Goal: Task Accomplishment & Management: Complete application form

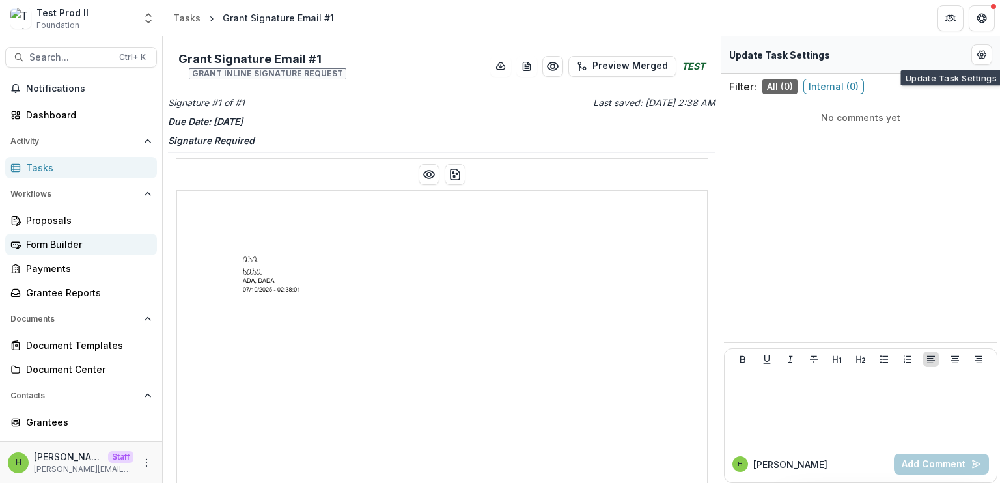
click at [77, 239] on div "Form Builder" at bounding box center [86, 245] width 120 height 14
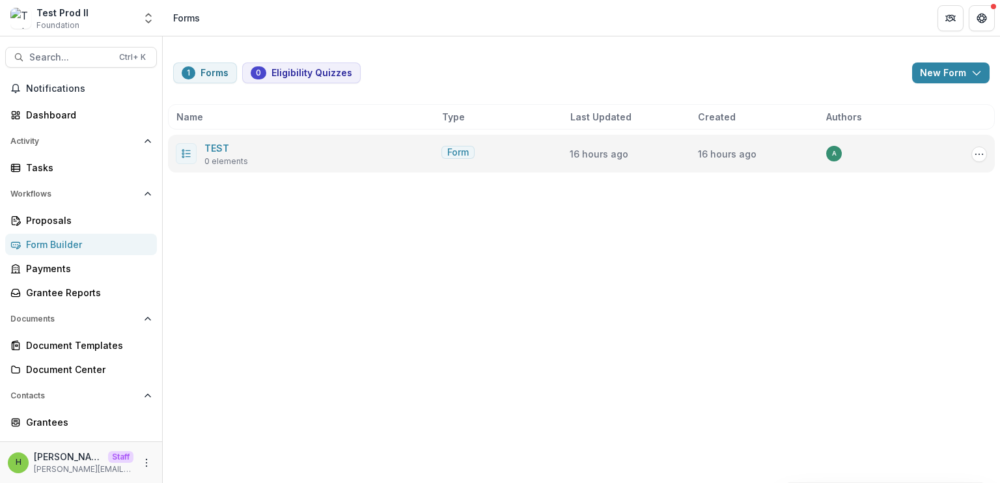
click at [244, 152] on div "TEST 0 elements" at bounding box center [226, 153] width 44 height 27
click at [212, 145] on link "TEST" at bounding box center [216, 148] width 25 height 11
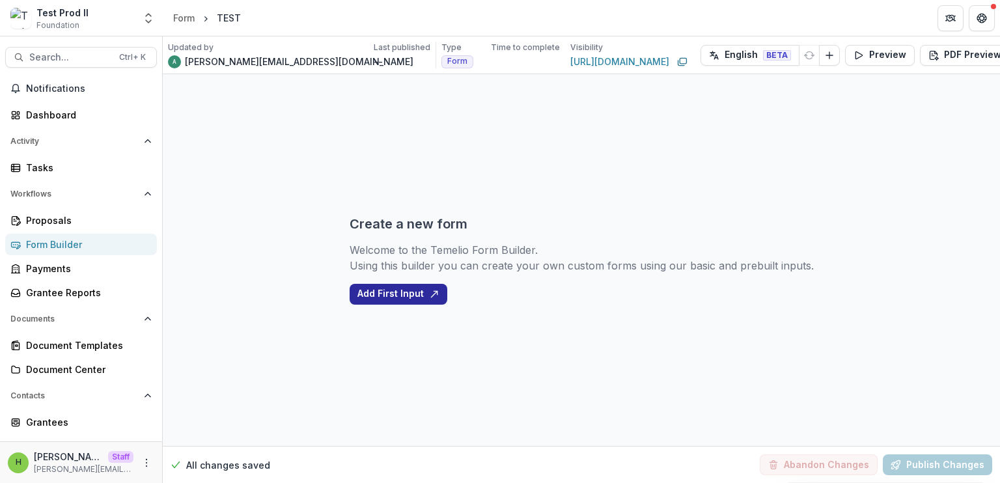
click at [411, 294] on button "Add First Input" at bounding box center [399, 294] width 98 height 21
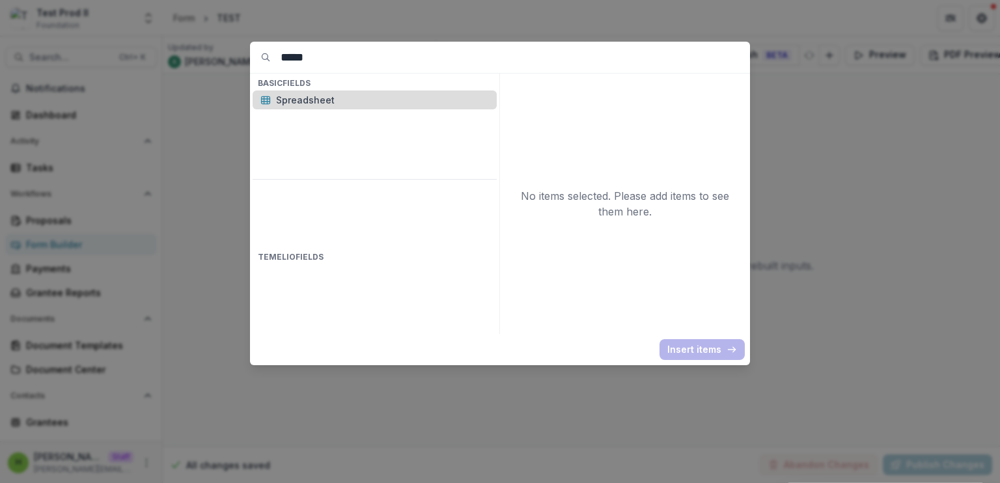
type input "*****"
click at [346, 104] on p "Spreadsheet" at bounding box center [382, 100] width 213 height 14
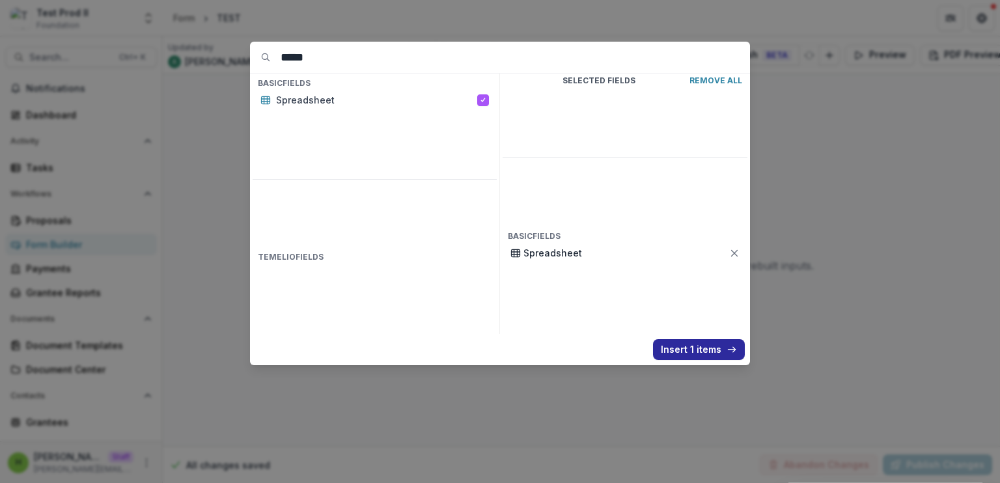
click at [698, 350] on button "Insert 1 items" at bounding box center [699, 349] width 92 height 21
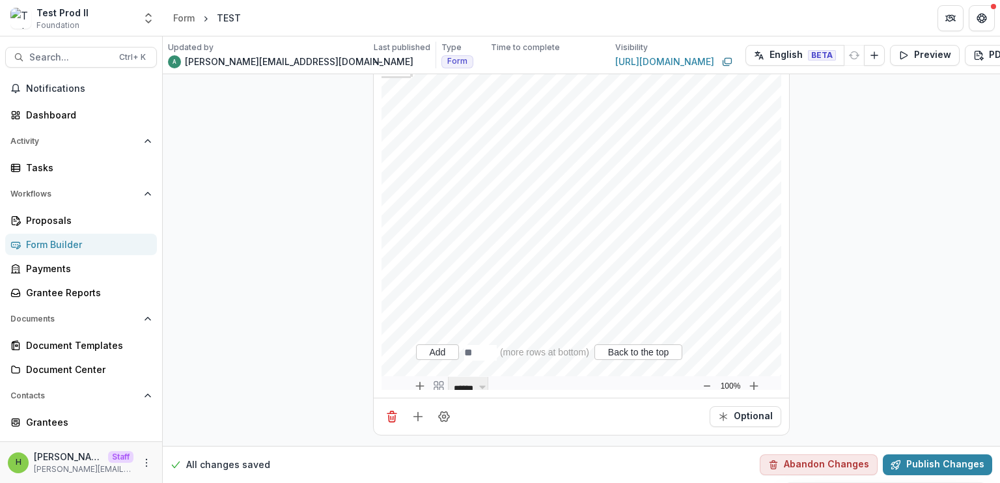
click at [439, 344] on div "Add" at bounding box center [438, 352] width 44 height 16
click at [441, 344] on div "Add" at bounding box center [438, 352] width 44 height 16
click at [427, 344] on div "Add" at bounding box center [438, 352] width 44 height 16
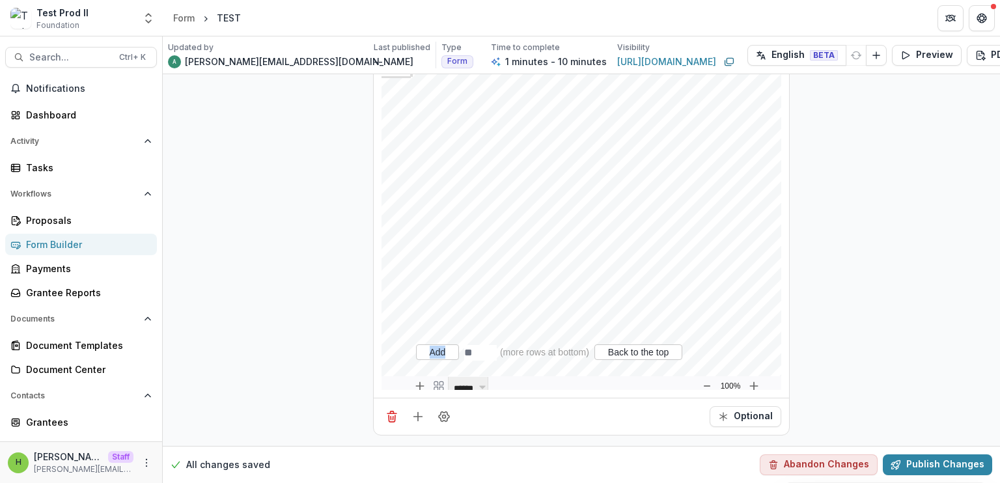
click at [427, 344] on div "Add" at bounding box center [438, 352] width 44 height 16
click at [314, 314] on div "**********" at bounding box center [581, 171] width 837 height 550
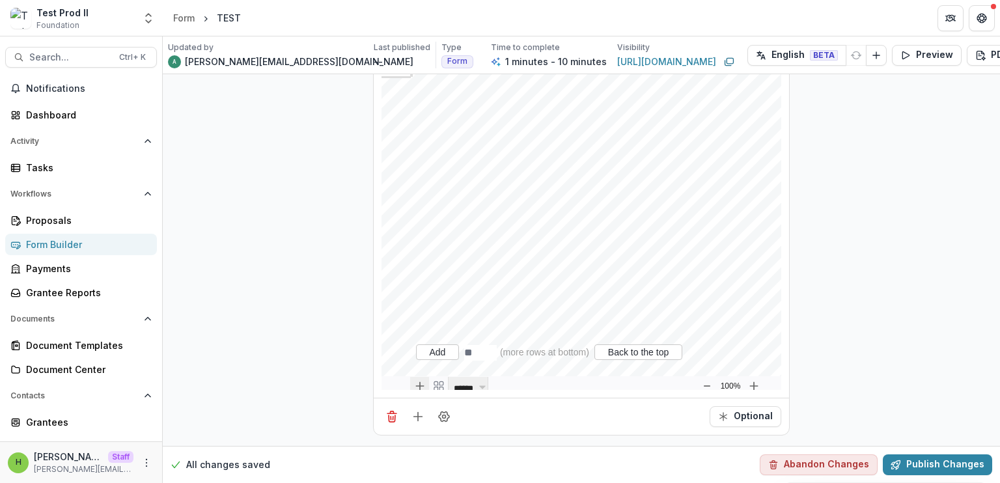
click at [423, 378] on div "New sheet" at bounding box center [419, 386] width 19 height 19
click at [431, 344] on div "Add" at bounding box center [438, 352] width 44 height 16
click at [466, 384] on span "******" at bounding box center [463, 388] width 23 height 8
click at [435, 344] on div "Add" at bounding box center [438, 352] width 44 height 16
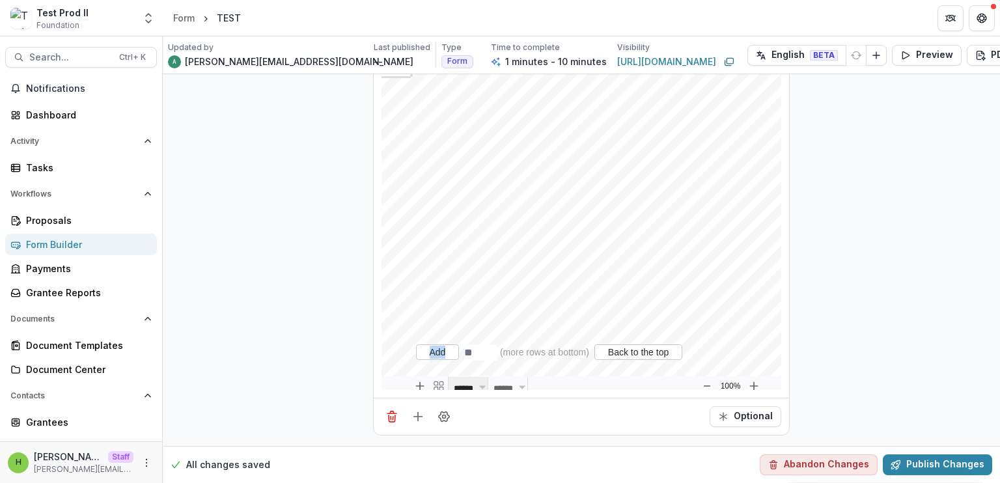
click at [435, 344] on div "Add" at bounding box center [438, 352] width 44 height 16
click at [344, 342] on div "**********" at bounding box center [581, 171] width 837 height 550
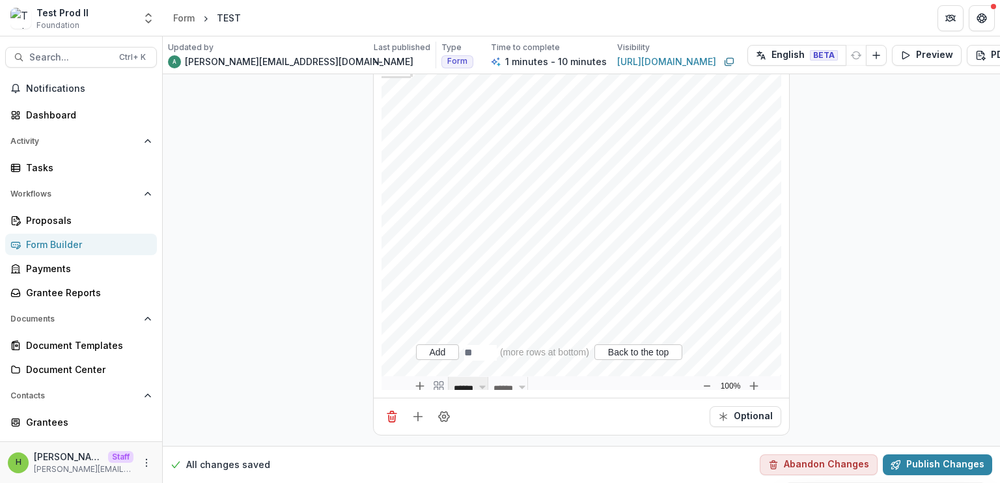
click at [427, 350] on div "Add" at bounding box center [438, 352] width 44 height 16
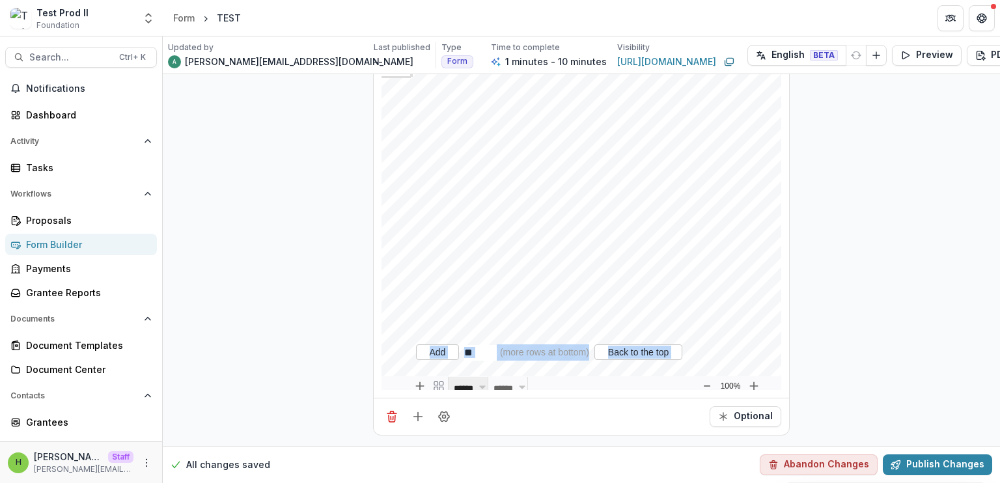
click at [427, 350] on div "Add" at bounding box center [438, 352] width 44 height 16
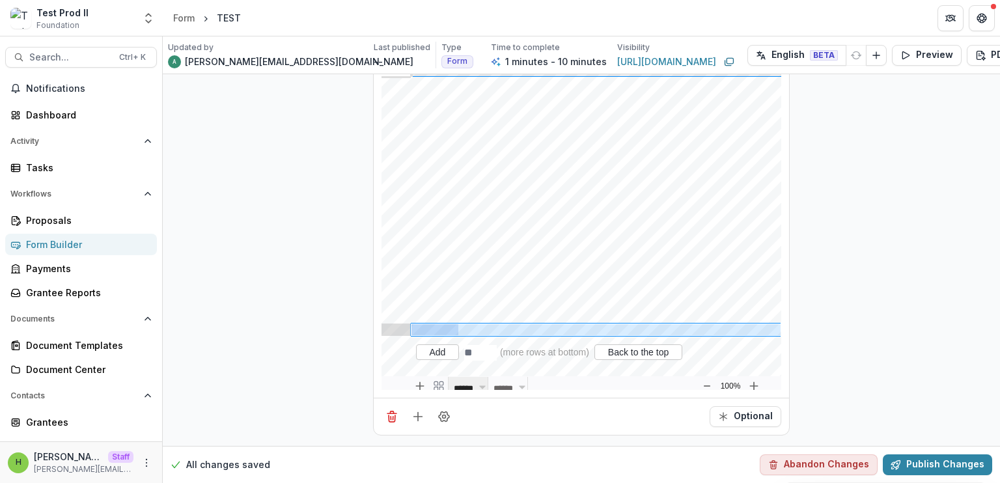
click at [403, 350] on div at bounding box center [396, 225] width 29 height 298
click at [431, 347] on div "Add" at bounding box center [438, 352] width 44 height 16
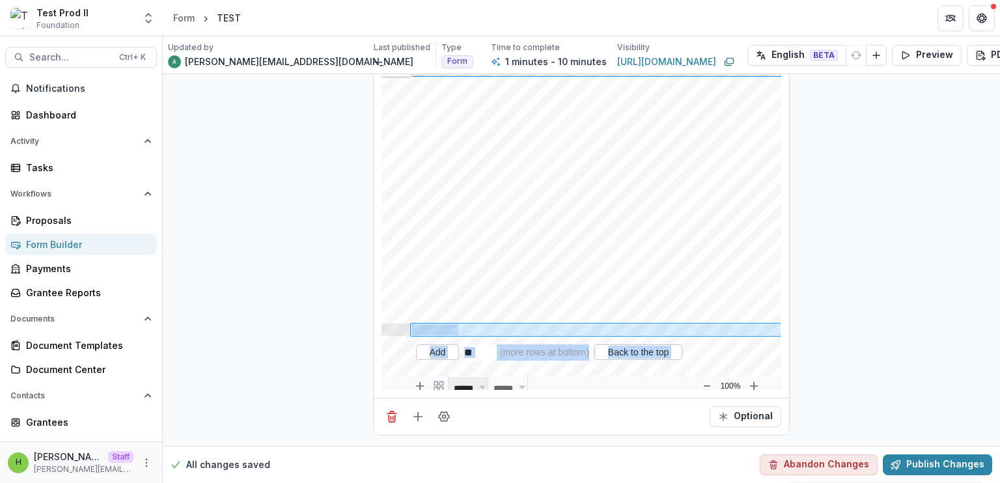
click at [431, 347] on div "Add" at bounding box center [438, 352] width 44 height 16
click at [411, 353] on div "Add ( more rows at bottom ) Back to the top" at bounding box center [549, 354] width 277 height 20
click at [382, 333] on div at bounding box center [396, 334] width 29 height 3
click at [382, 329] on div at bounding box center [396, 225] width 29 height 298
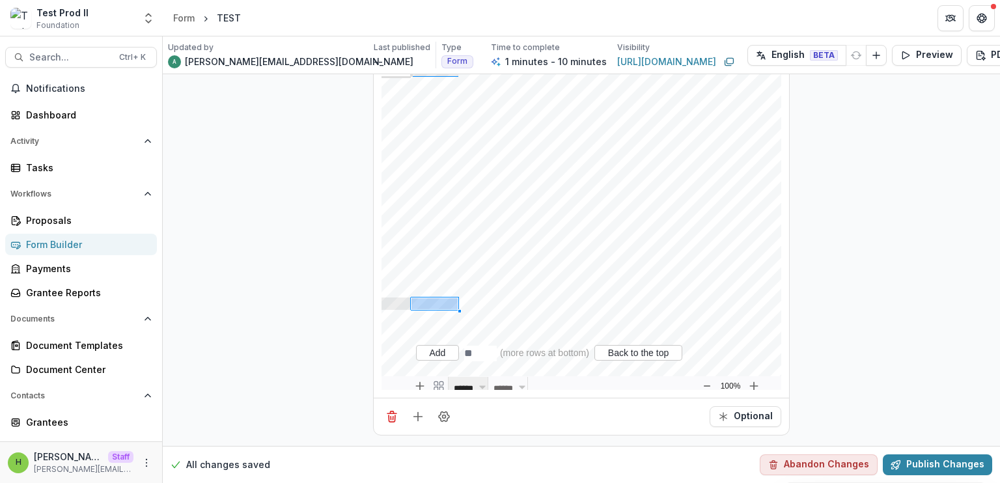
click at [424, 345] on div "Add" at bounding box center [438, 353] width 44 height 16
